Goal: Navigation & Orientation: Find specific page/section

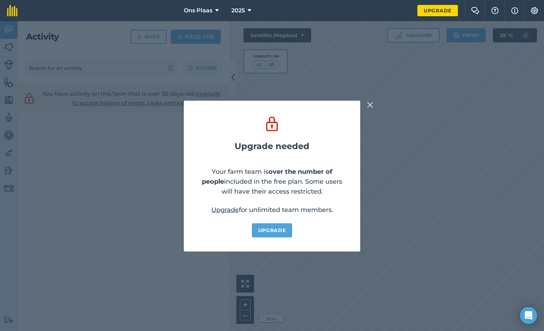
click at [372, 103] on img at bounding box center [370, 105] width 6 height 8
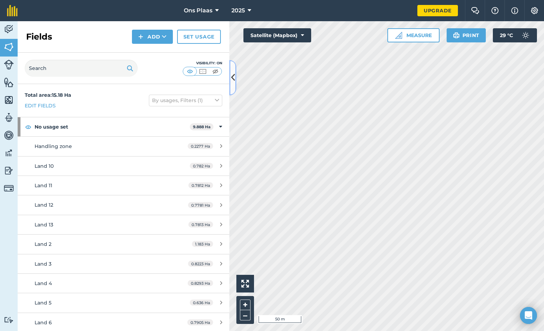
click at [234, 78] on icon at bounding box center [233, 77] width 4 height 12
